Goal: Information Seeking & Learning: Understand process/instructions

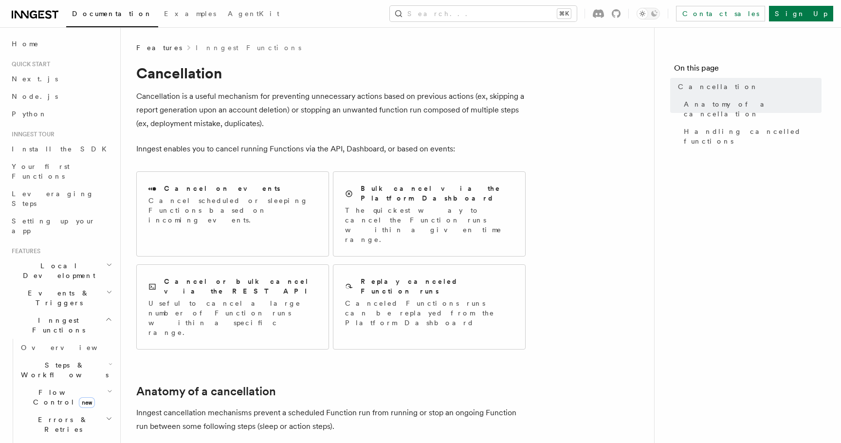
click at [369, 109] on p "Cancellation is a useful mechanism for preventing unnecessary actions based on …" at bounding box center [330, 110] width 389 height 41
click at [213, 276] on h2 "Cancel or bulk cancel via the REST API" at bounding box center [240, 285] width 153 height 19
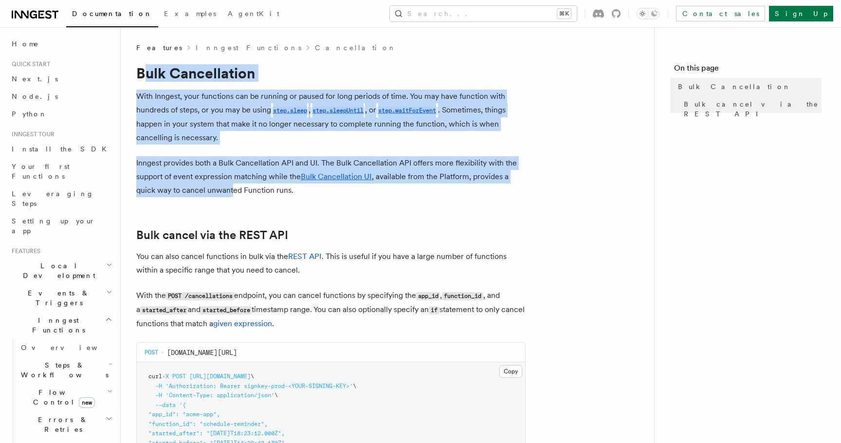
drag, startPoint x: 141, startPoint y: 80, endPoint x: 241, endPoint y: 198, distance: 155.3
click at [241, 197] on article "Features Inngest Functions Cancellation Bulk Cancellation With Inngest, your fu…" at bounding box center [387, 446] width 502 height 806
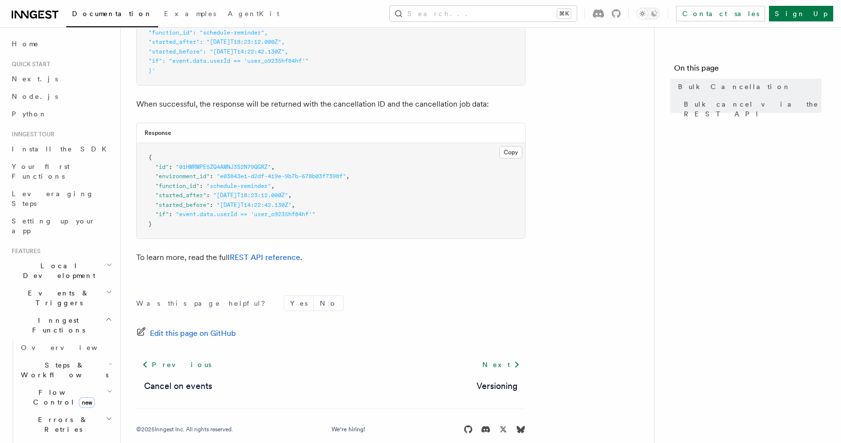
scroll to position [406, 0]
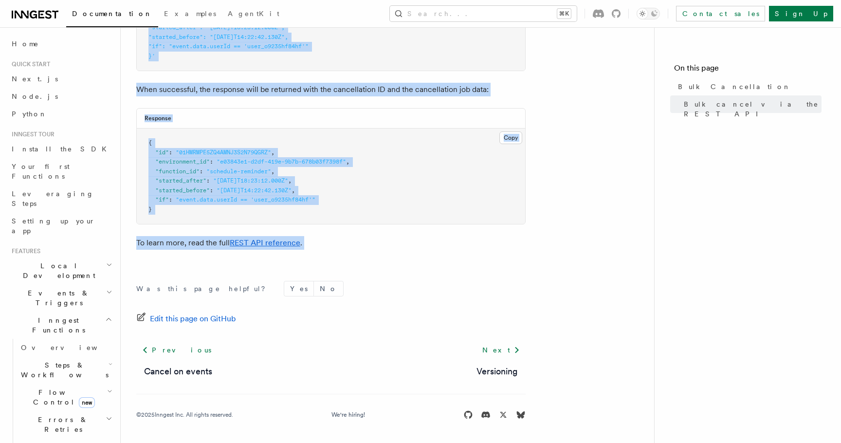
click at [322, 260] on article "Features Inngest Functions Cancellation Bulk Cancellation With Inngest, your fu…" at bounding box center [387, 40] width 502 height 806
copy article "ulk Cancellation With Inngest, your functions can be running or paused for long…"
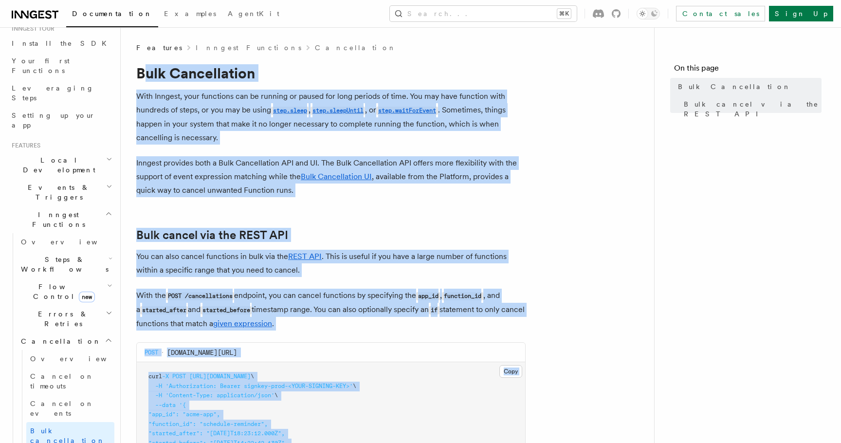
scroll to position [104, 0]
click at [66, 401] on span "Cancel on events" at bounding box center [62, 410] width 64 height 18
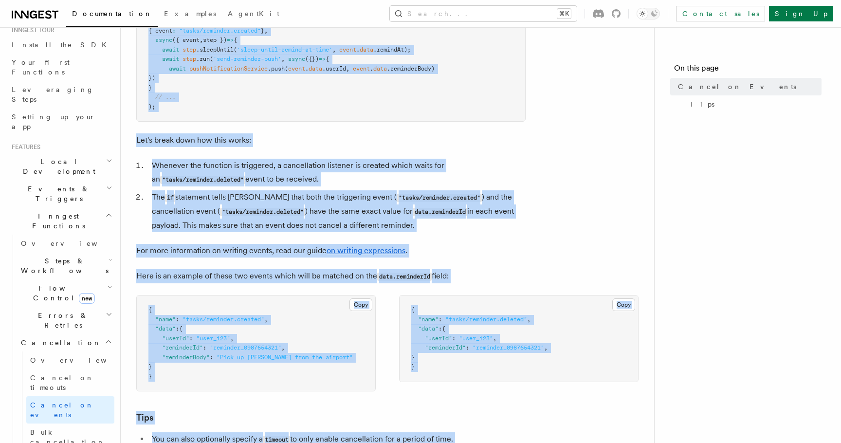
scroll to position [667, 0]
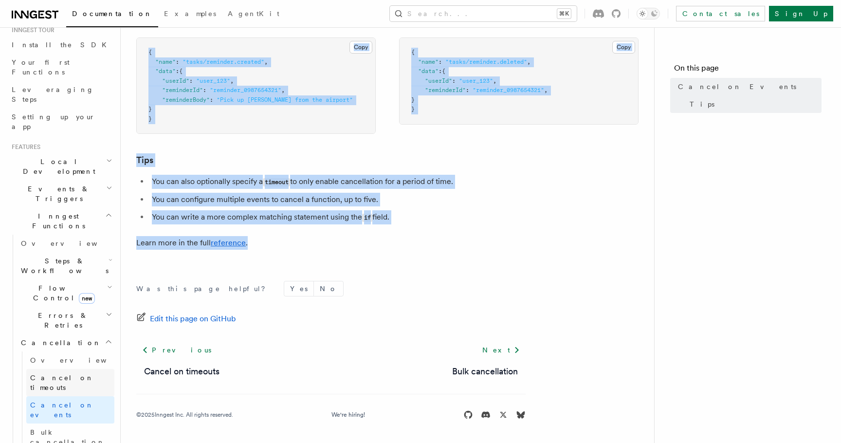
click at [59, 374] on span "Cancel on timeouts" at bounding box center [62, 383] width 64 height 18
